Goal: Check status: Check status

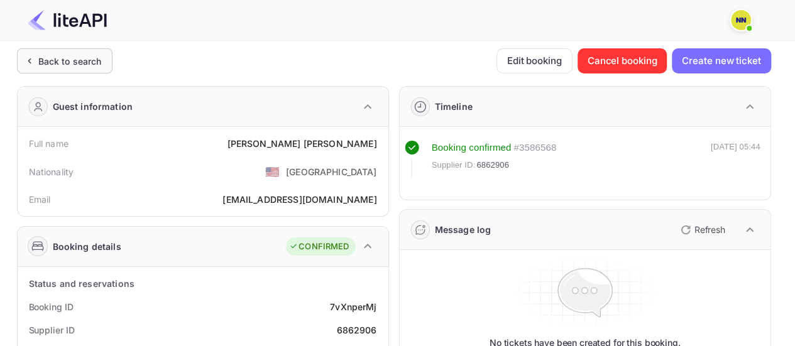
click at [87, 63] on div "Back to search" at bounding box center [69, 61] width 63 height 13
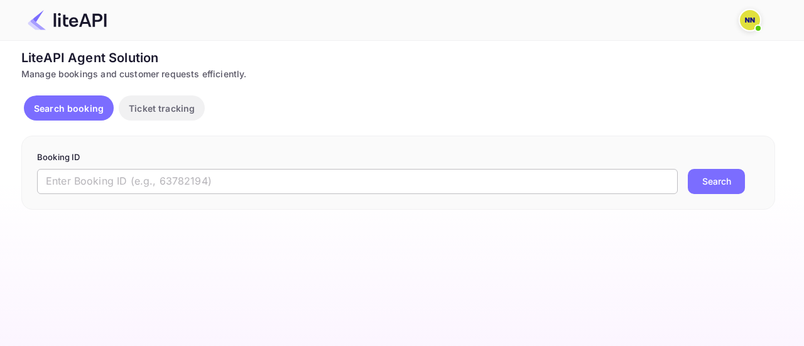
click at [364, 183] on input "text" at bounding box center [357, 181] width 641 height 25
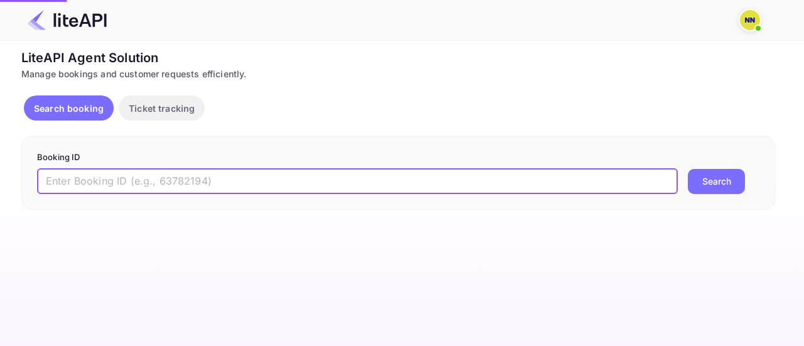
paste input "8986984"
type input "8986984"
click at [716, 180] on button "Search" at bounding box center [716, 181] width 57 height 25
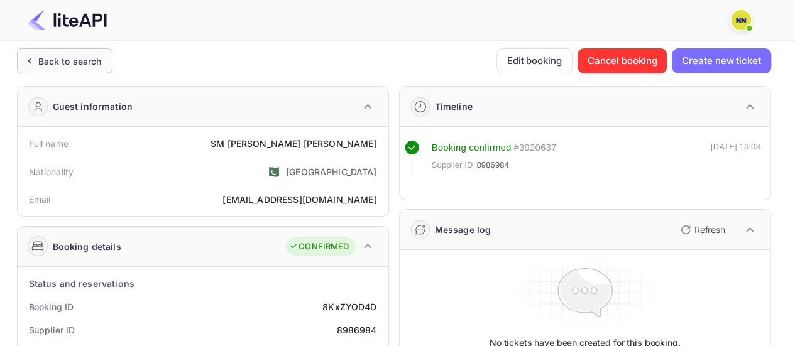
click at [90, 67] on div "Back to search" at bounding box center [69, 61] width 63 height 13
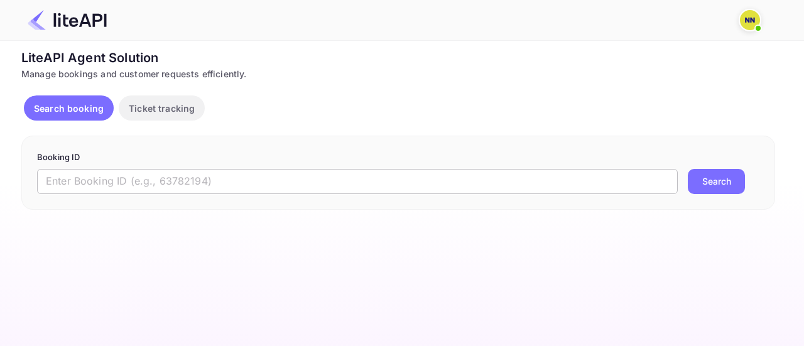
click at [310, 178] on input "text" at bounding box center [357, 181] width 641 height 25
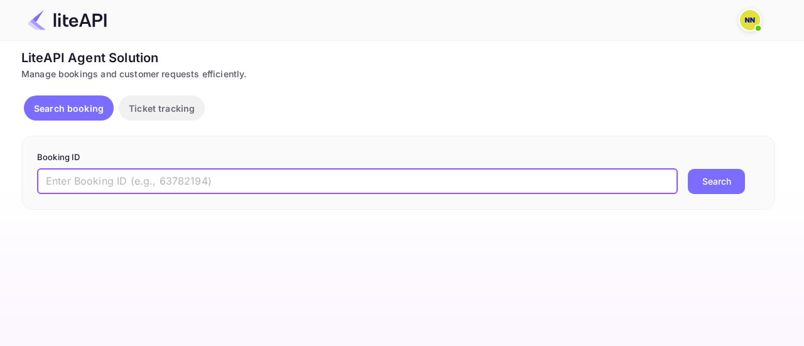
paste input "6126870"
click at [706, 177] on button "Search" at bounding box center [716, 181] width 57 height 25
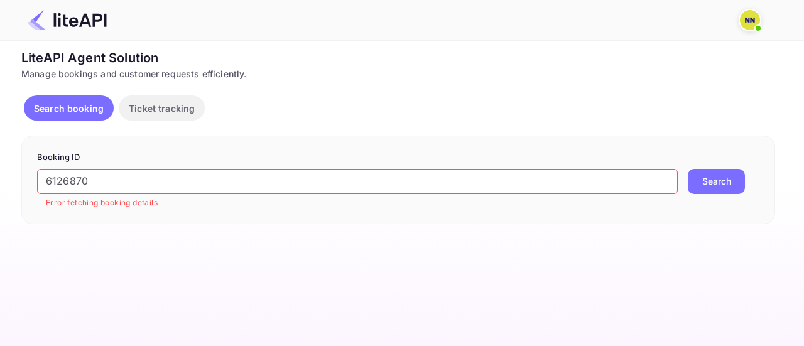
click at [340, 180] on input "6126870" at bounding box center [357, 181] width 641 height 25
paste input "8710286"
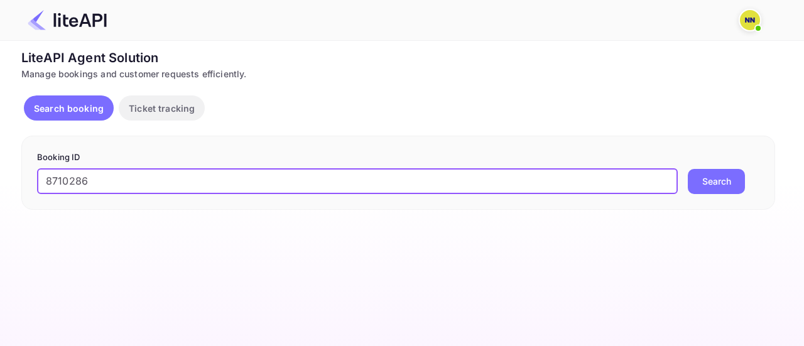
type input "8710286"
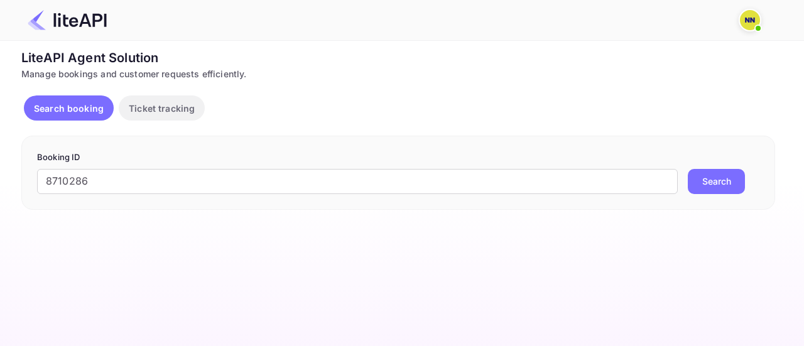
click at [703, 178] on button "Search" at bounding box center [716, 181] width 57 height 25
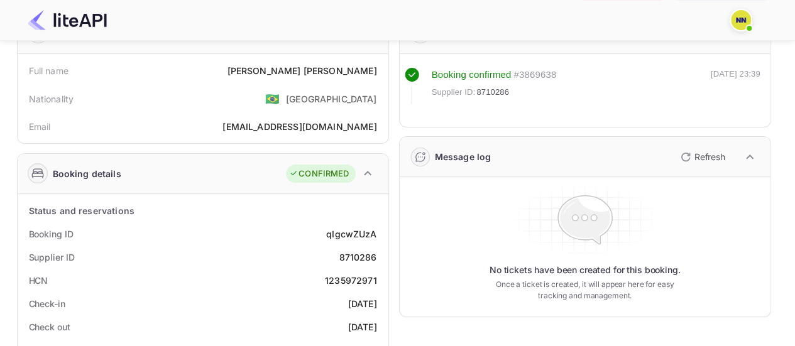
scroll to position [126, 0]
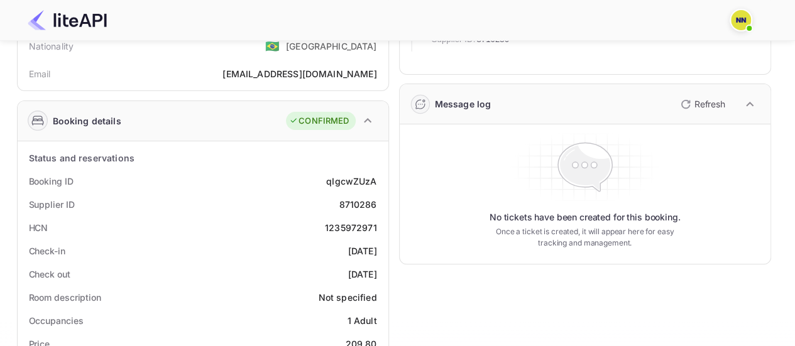
click at [349, 227] on div "1235972971" at bounding box center [351, 227] width 52 height 13
copy div "1235972971"
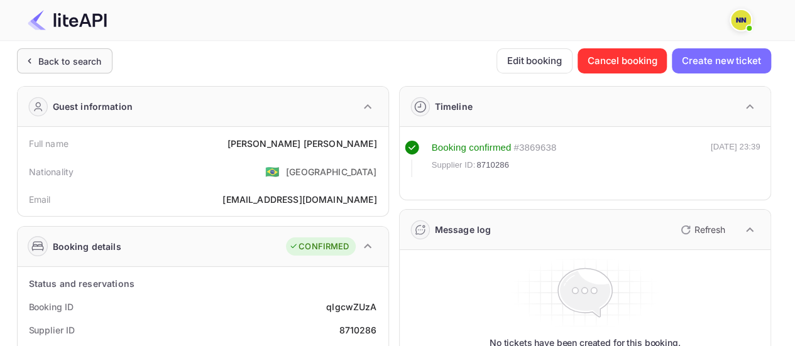
click at [72, 69] on div "Back to search" at bounding box center [64, 60] width 95 height 25
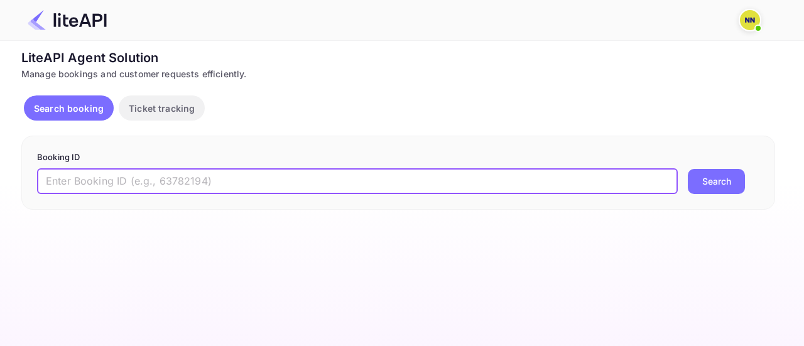
click at [275, 172] on input "text" at bounding box center [357, 181] width 641 height 25
paste input "8985150"
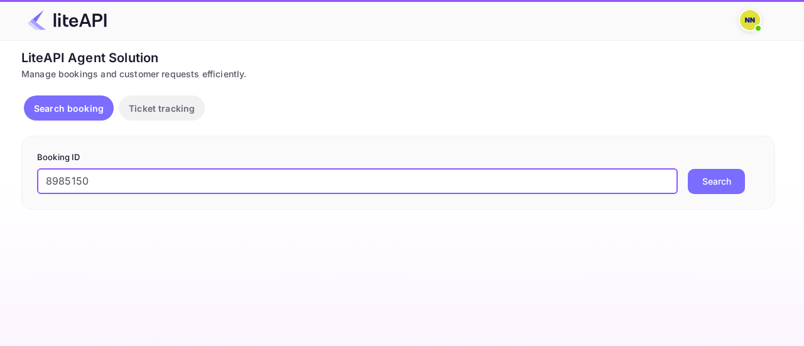
type input "8985150"
click at [707, 177] on button "Search" at bounding box center [716, 181] width 57 height 25
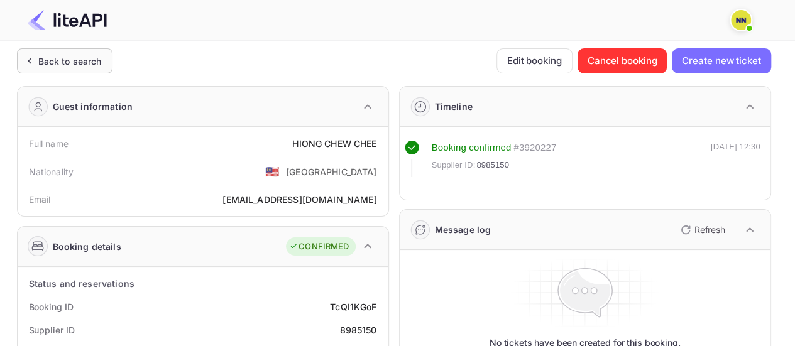
click at [62, 57] on div "Back to search" at bounding box center [69, 61] width 63 height 13
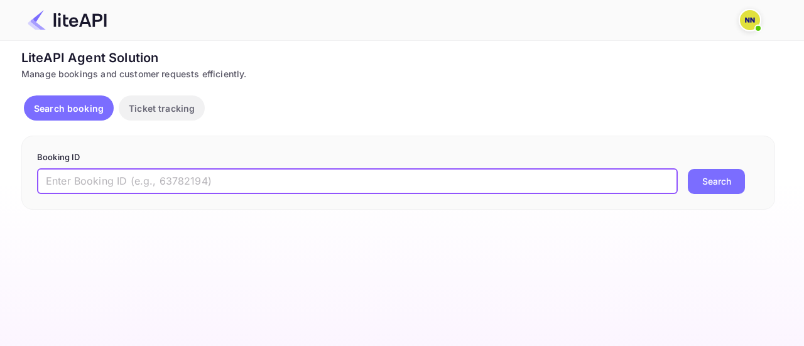
click at [476, 185] on input "text" at bounding box center [357, 181] width 641 height 25
paste input "6126870"
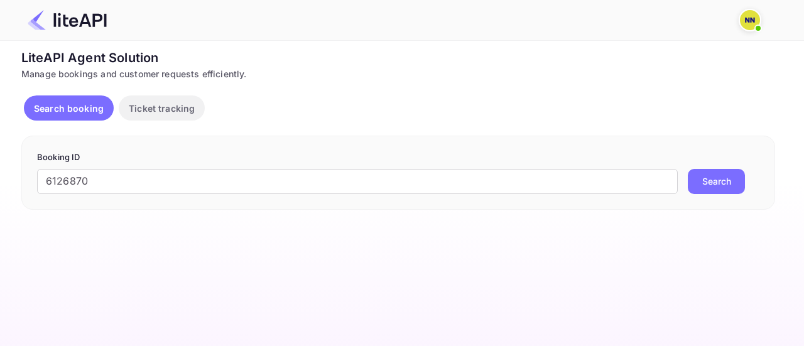
click at [699, 183] on button "Search" at bounding box center [716, 181] width 57 height 25
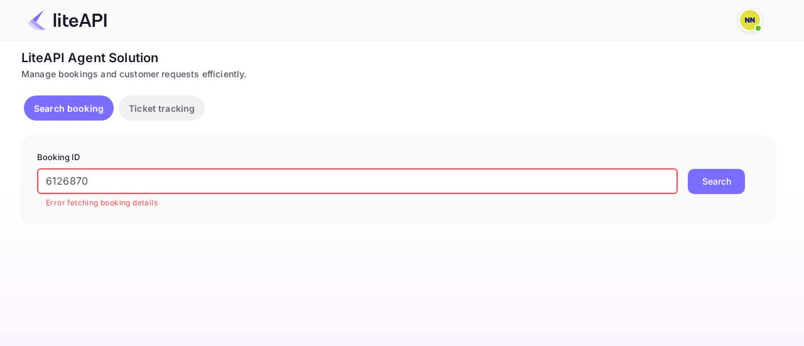
click at [371, 172] on input "6126870" at bounding box center [357, 181] width 641 height 25
paste input "8970512"
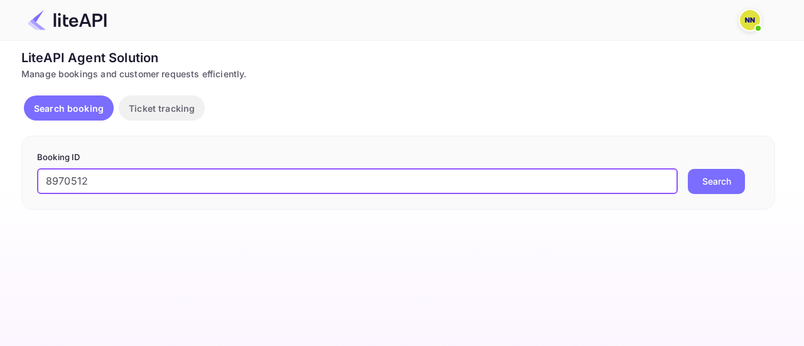
type input "8970512"
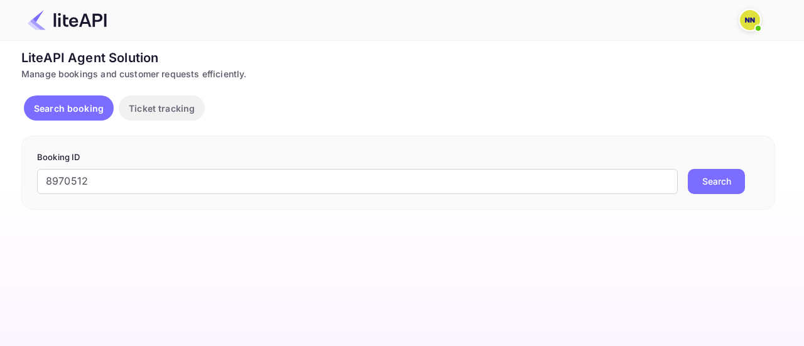
click at [714, 176] on button "Search" at bounding box center [716, 181] width 57 height 25
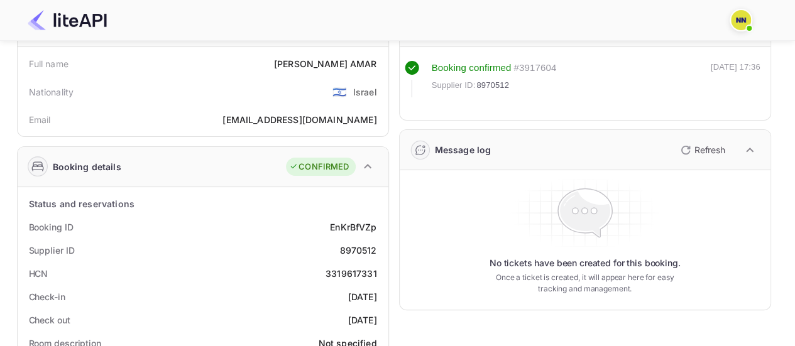
scroll to position [126, 0]
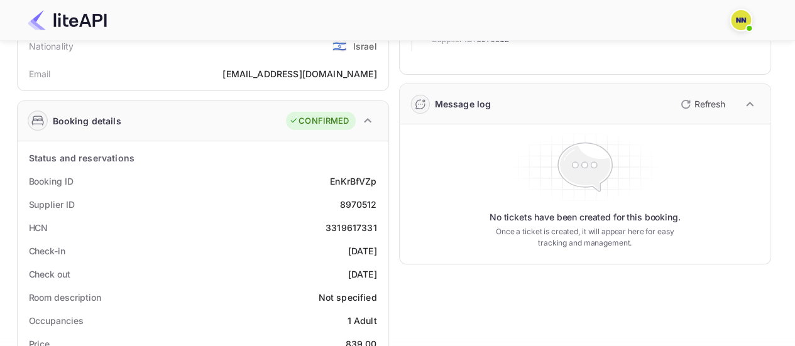
click at [359, 226] on div "3319617331" at bounding box center [351, 227] width 52 height 13
copy div "3319617331"
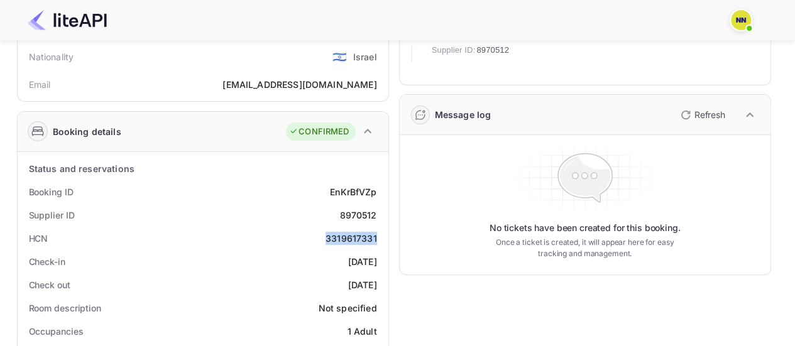
scroll to position [0, 0]
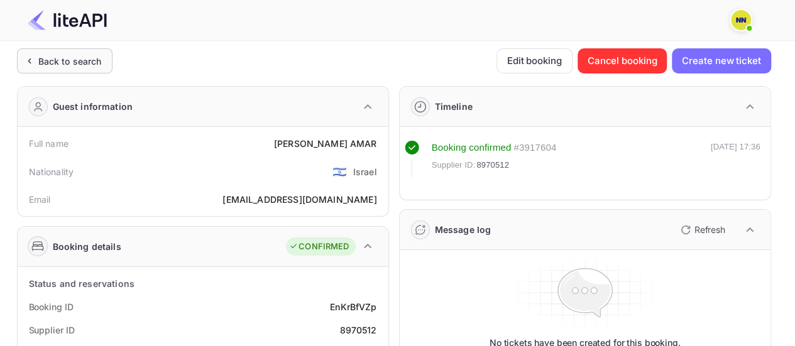
click at [52, 55] on div "Back to search" at bounding box center [69, 61] width 63 height 13
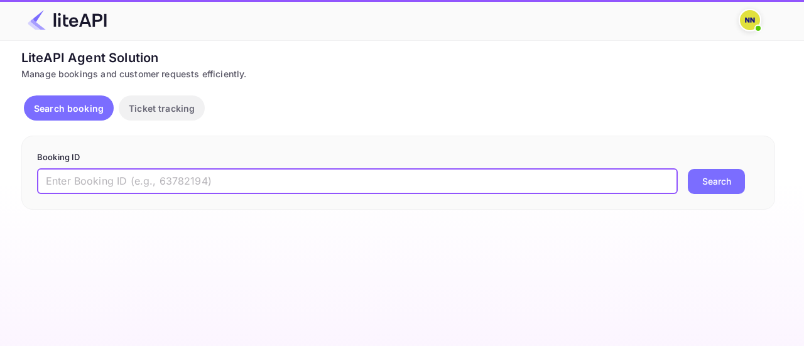
click at [128, 177] on input "text" at bounding box center [357, 181] width 641 height 25
paste input "8274018"
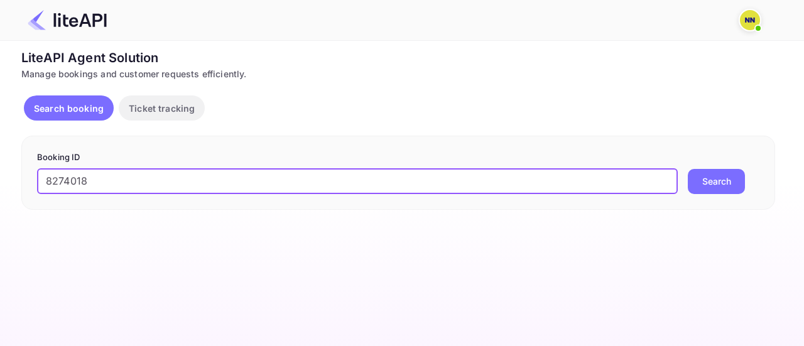
type input "8274018"
click at [728, 180] on button "Search" at bounding box center [716, 181] width 57 height 25
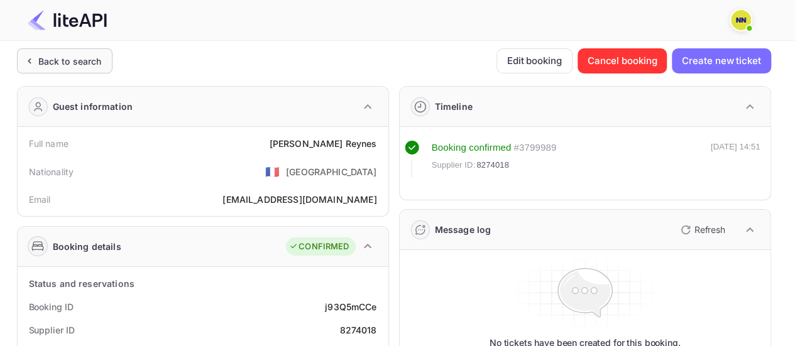
click at [76, 57] on div "Back to search" at bounding box center [69, 61] width 63 height 13
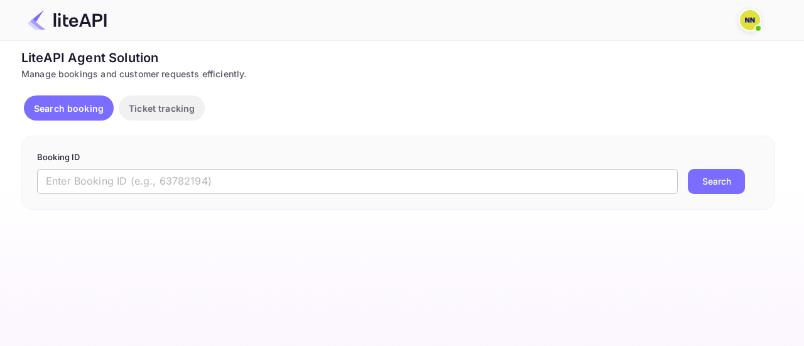
click at [243, 170] on input "text" at bounding box center [357, 181] width 641 height 25
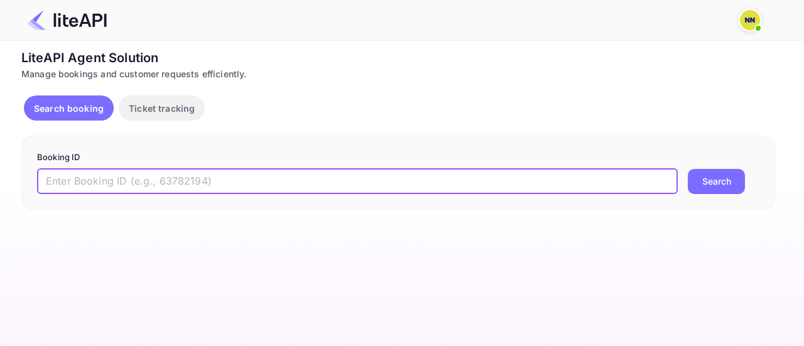
paste input "8242926"
type input "8242926"
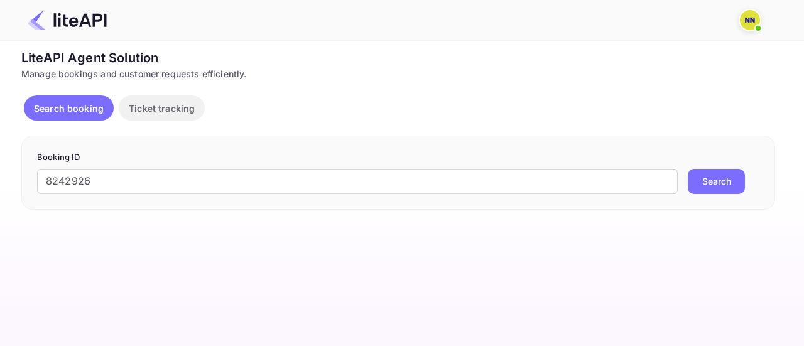
click at [717, 188] on button "Search" at bounding box center [716, 181] width 57 height 25
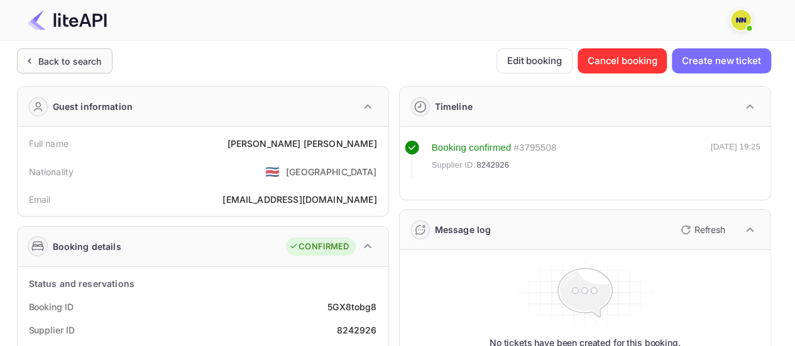
click at [87, 60] on div "Back to search" at bounding box center [69, 61] width 63 height 13
